Goal: Transaction & Acquisition: Purchase product/service

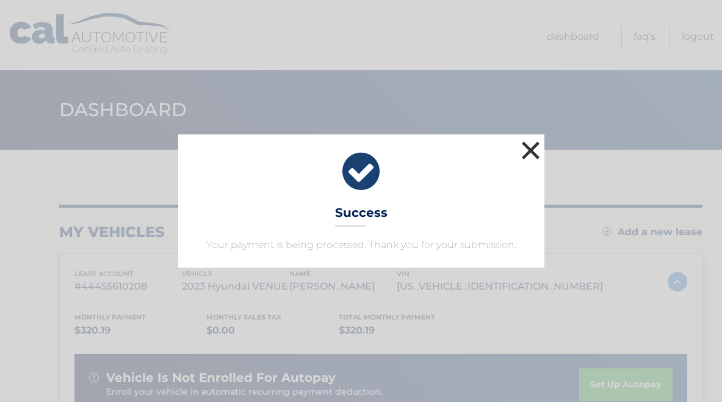
click at [534, 149] on button "×" at bounding box center [531, 150] width 24 height 24
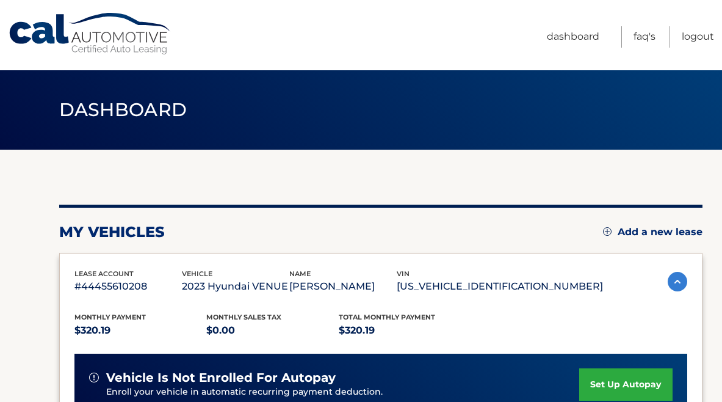
click at [40, 39] on link "Cal Automotive" at bounding box center [90, 33] width 165 height 43
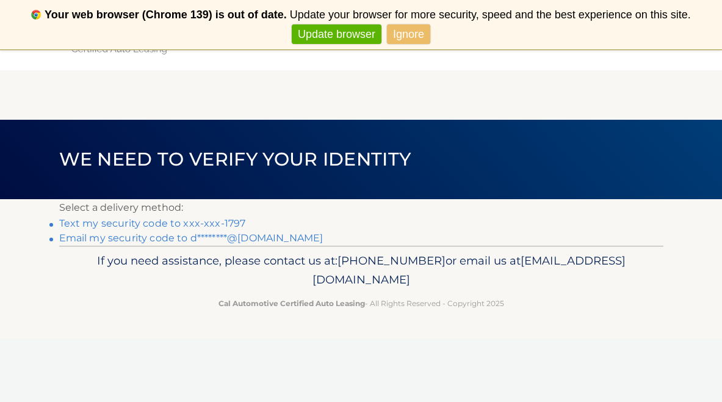
click at [157, 224] on link "Text my security code to xxx-xxx-1797" at bounding box center [152, 223] width 187 height 12
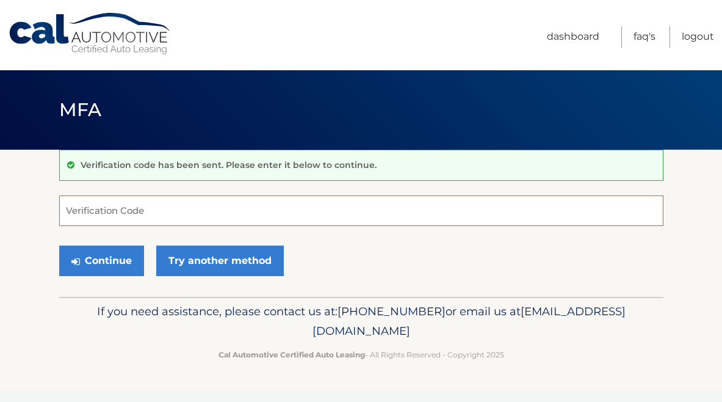
click at [201, 202] on input "Verification Code" at bounding box center [361, 210] width 605 height 31
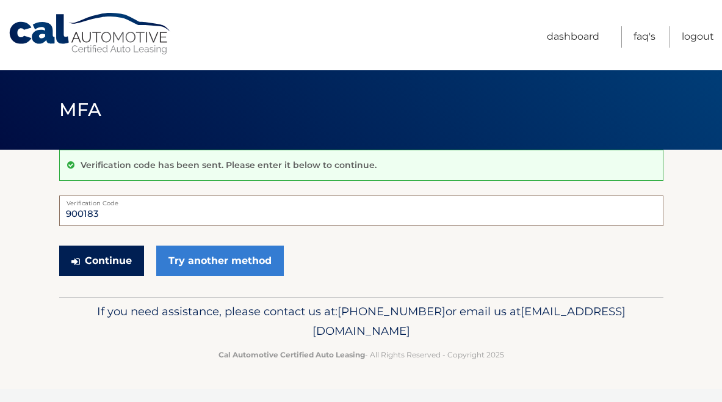
type input "900183"
click at [112, 263] on button "Continue" at bounding box center [101, 260] width 85 height 31
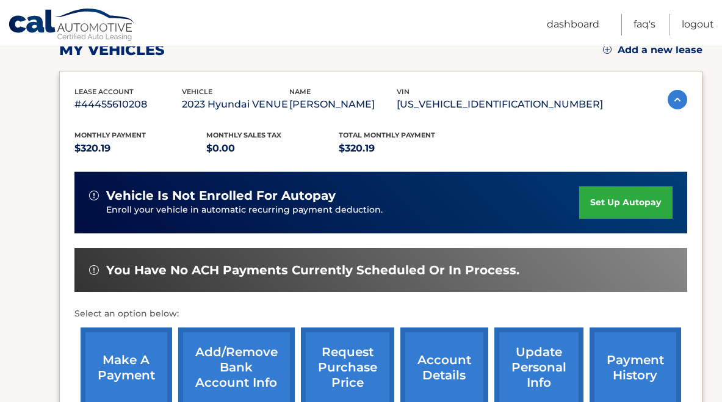
scroll to position [183, 0]
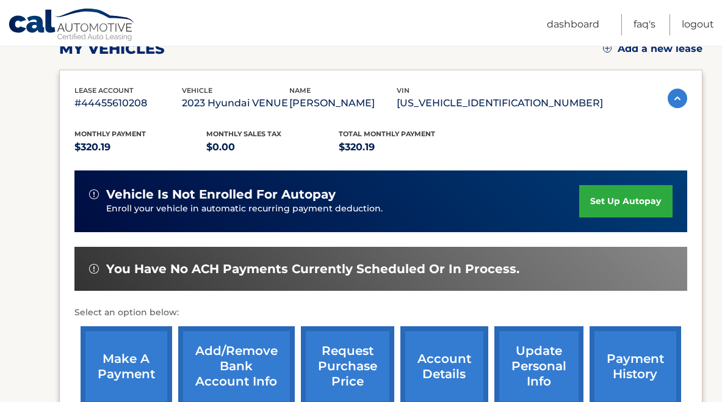
click at [117, 347] on link "make a payment" at bounding box center [127, 366] width 92 height 80
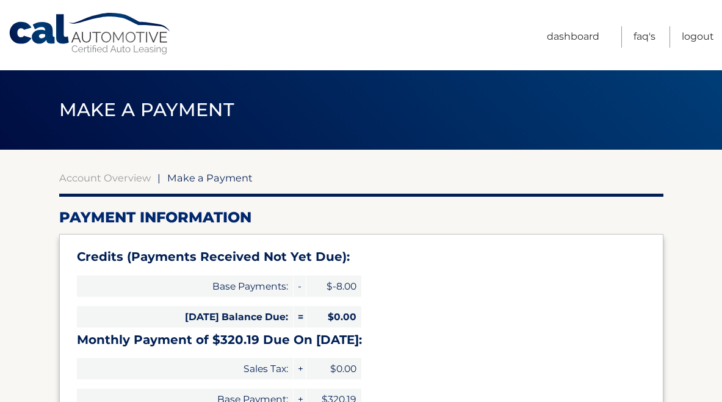
select select "YzAwM2ZmNDgtMjIyNC00MWVkLWJhYzMtNThiY2Y2N2QyYmQy"
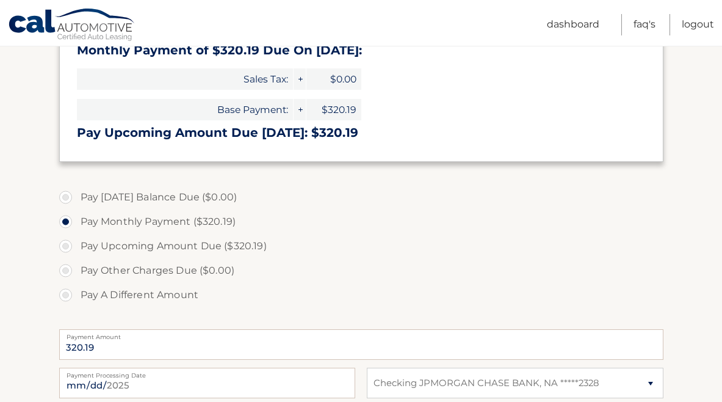
scroll to position [294, 0]
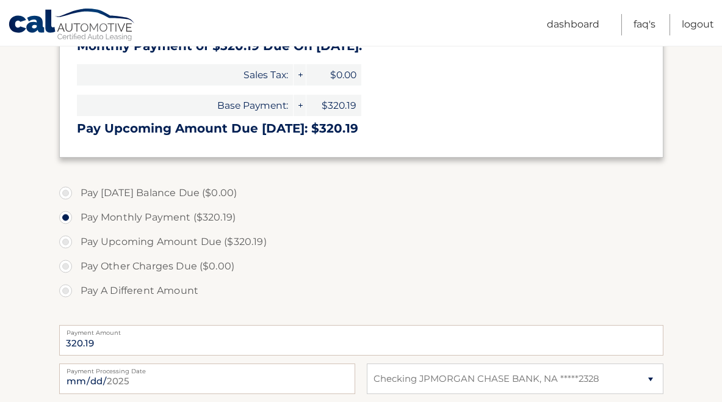
click at [64, 291] on label "Pay A Different Amount" at bounding box center [361, 290] width 605 height 24
click at [64, 291] on input "Pay A Different Amount" at bounding box center [70, 288] width 12 height 20
radio input "true"
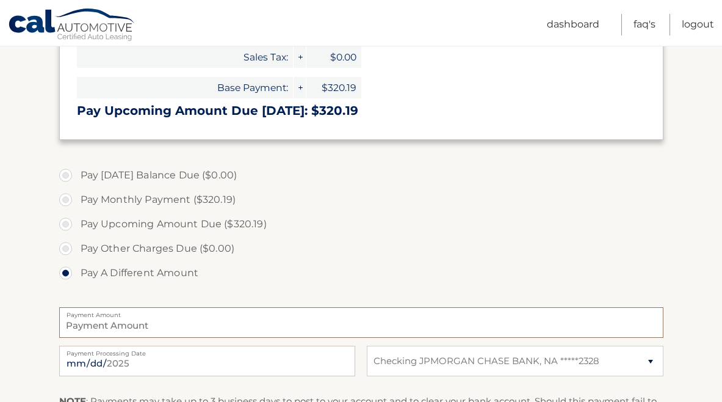
scroll to position [318, 0]
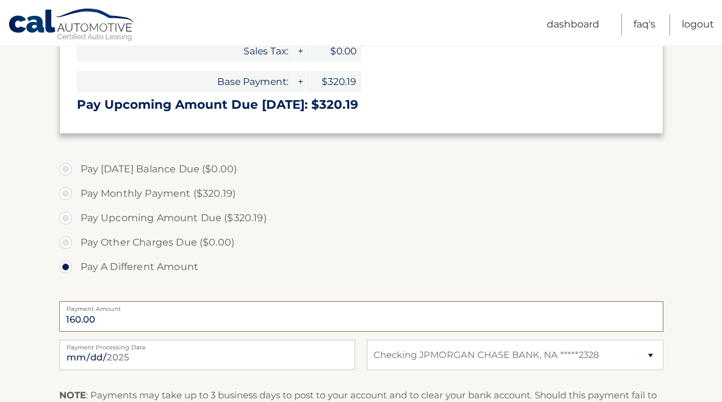
type input "160.00"
click at [412, 247] on label "Pay Other Charges Due ($0.00)" at bounding box center [361, 242] width 605 height 24
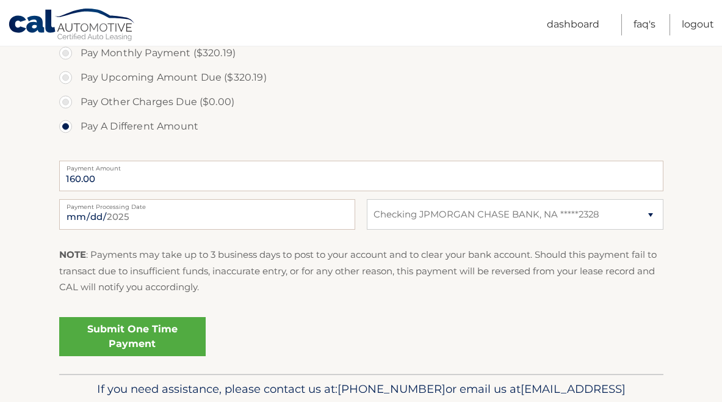
scroll to position [471, 0]
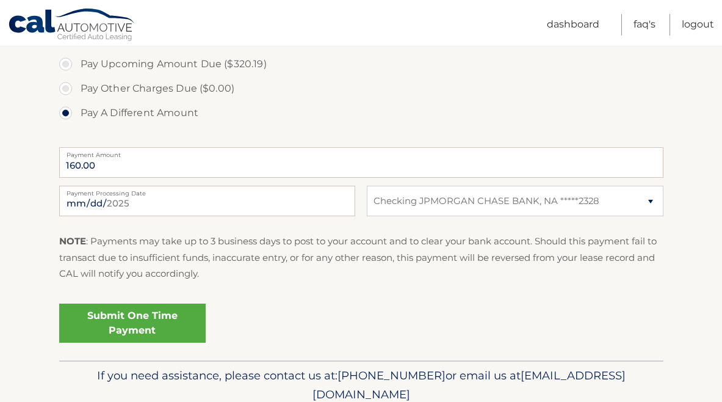
click at [188, 324] on link "Submit One Time Payment" at bounding box center [132, 323] width 147 height 39
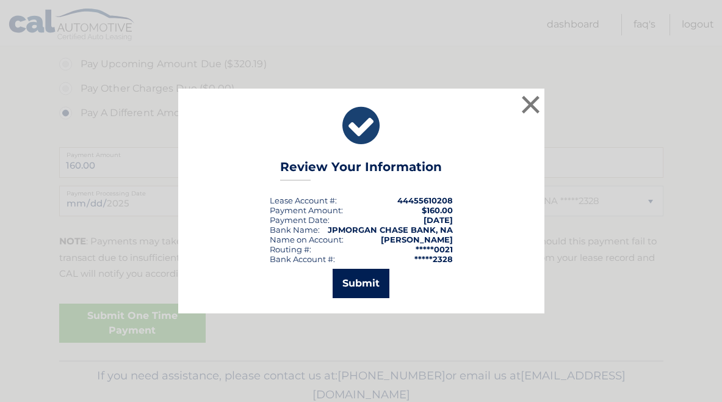
click at [360, 283] on button "Submit" at bounding box center [361, 283] width 57 height 29
